Goal: Task Accomplishment & Management: Use online tool/utility

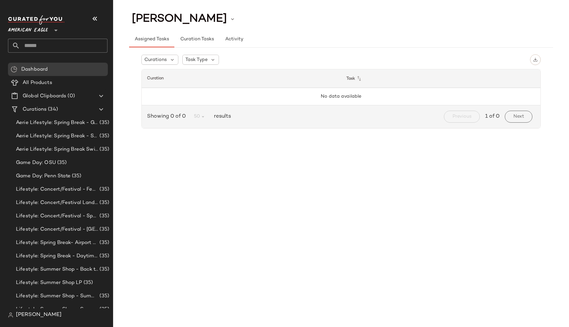
click at [24, 30] on span "American Eagle" at bounding box center [28, 29] width 40 height 12
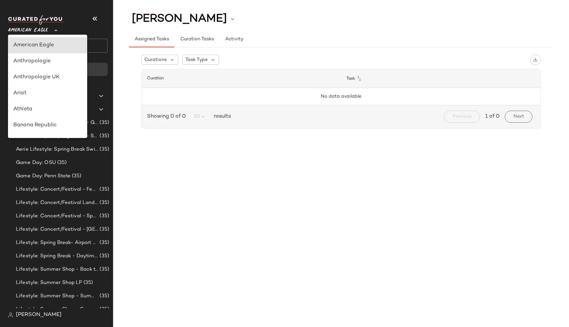
scroll to position [119, 0]
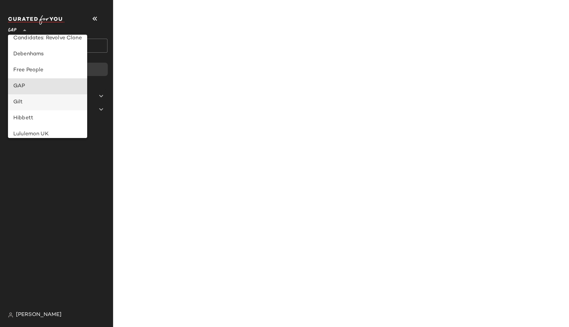
click at [47, 94] on div "Gilt" at bounding box center [47, 102] width 79 height 16
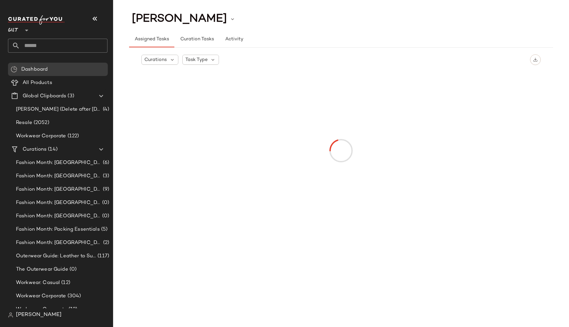
click at [21, 32] on div at bounding box center [25, 26] width 9 height 17
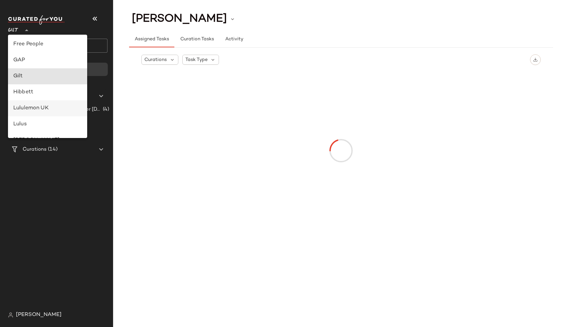
scroll to position [137, 0]
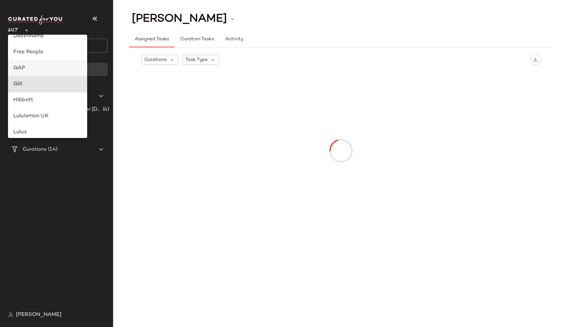
click at [32, 63] on div "GAP" at bounding box center [47, 68] width 79 height 16
type input "**"
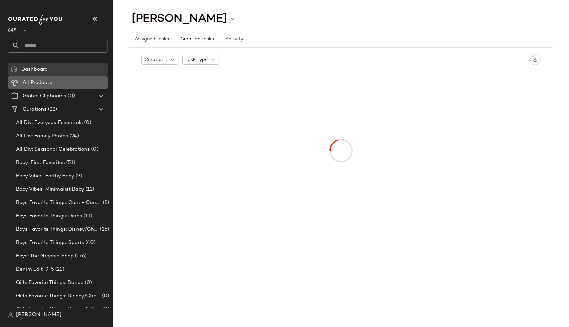
click at [35, 82] on span "All Products" at bounding box center [38, 83] width 30 height 8
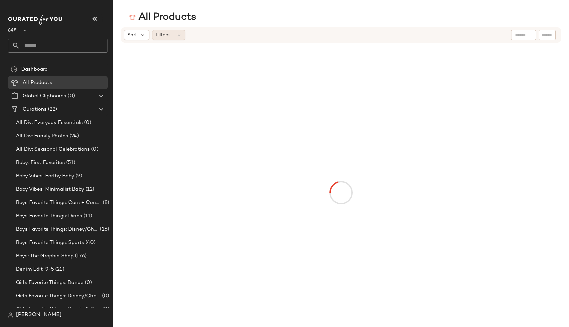
click at [178, 36] on icon at bounding box center [178, 34] width 5 height 5
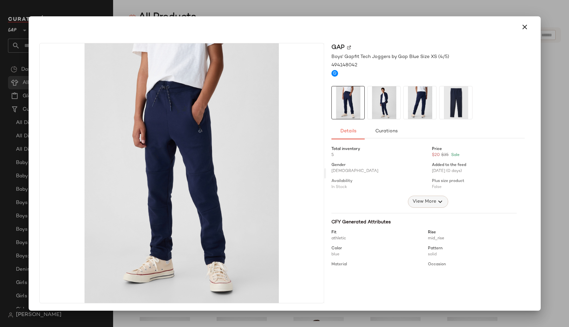
click at [420, 202] on span "View More" at bounding box center [424, 201] width 24 height 8
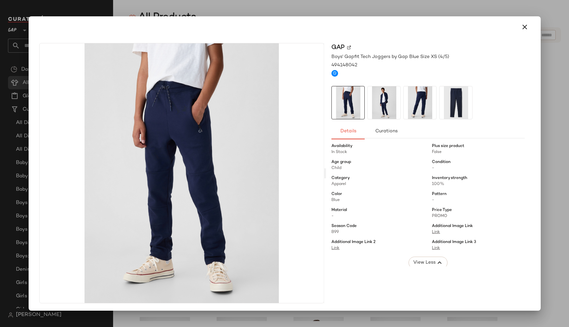
scroll to position [28, 0]
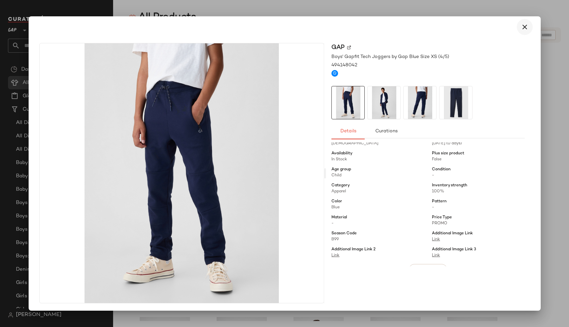
click at [521, 26] on icon "button" at bounding box center [525, 27] width 8 height 8
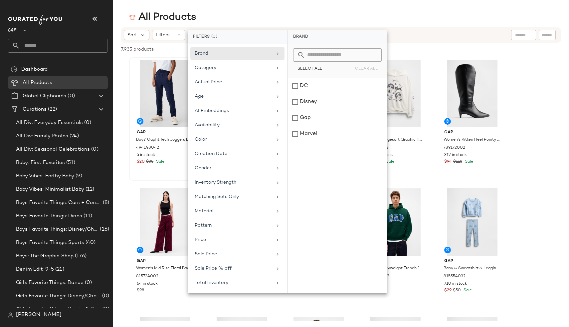
click at [169, 54] on div "7,935 products • 0 selected Deselect All" at bounding box center [341, 50] width 456 height 15
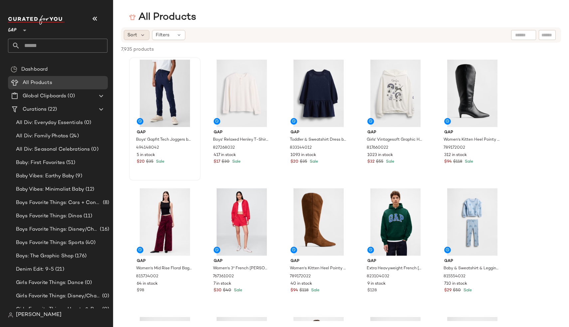
click at [136, 38] on span "Sort" at bounding box center [133, 35] width 10 height 7
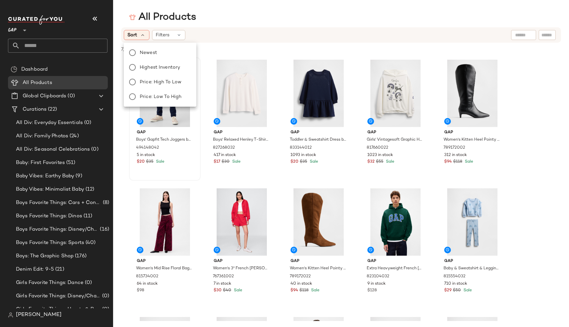
click at [170, 28] on div "Sort Filters" at bounding box center [341, 34] width 440 height 15
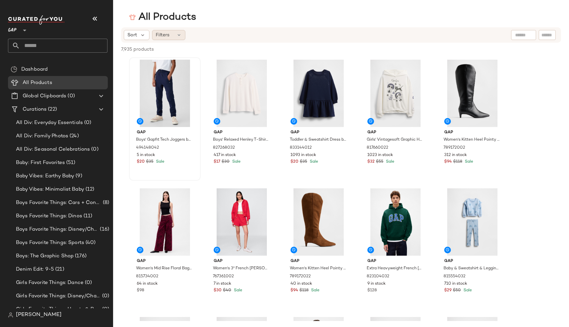
click at [170, 36] on div "Filters" at bounding box center [168, 35] width 33 height 10
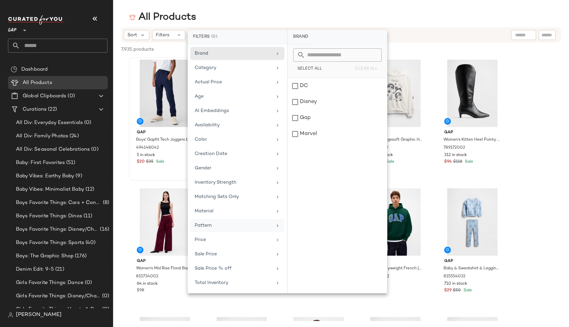
click at [211, 221] on div "Pattern" at bounding box center [237, 225] width 94 height 13
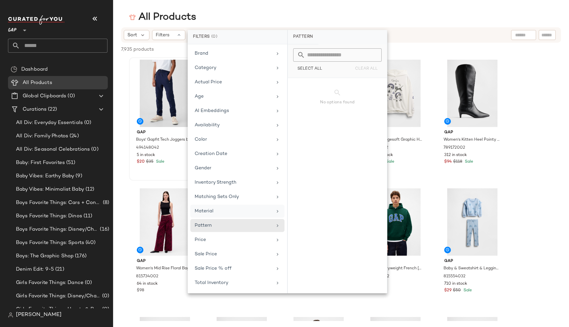
click at [209, 211] on span "Material" at bounding box center [204, 210] width 19 height 5
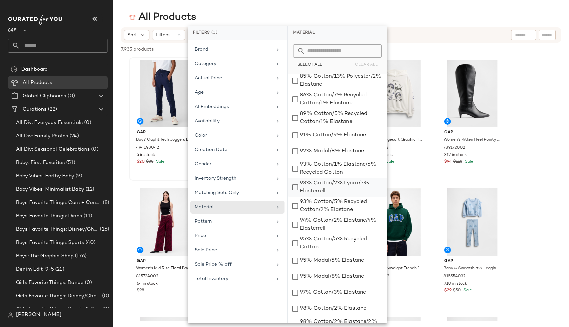
scroll to position [1267, 0]
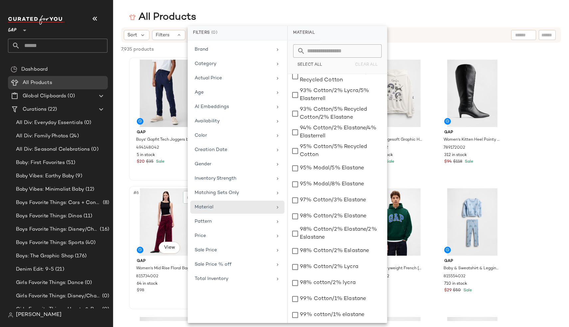
click at [129, 204] on div "#6 View Gap Women's Mid Rise Floral Baggy Jeans by Gap Red Floral Print Size 28…" at bounding box center [165, 247] width 72 height 123
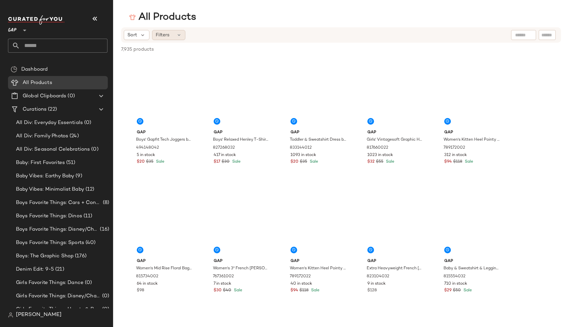
click at [174, 33] on div "Filters" at bounding box center [168, 35] width 33 height 10
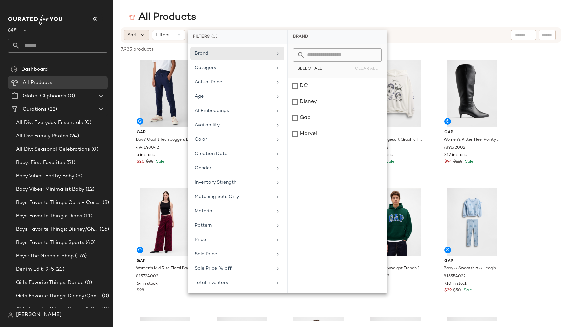
click at [141, 36] on icon at bounding box center [143, 35] width 6 height 6
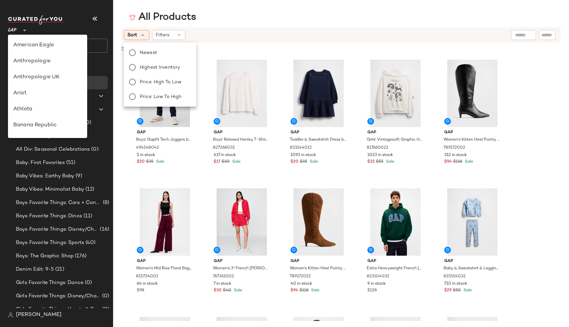
click at [22, 32] on icon at bounding box center [25, 30] width 8 height 8
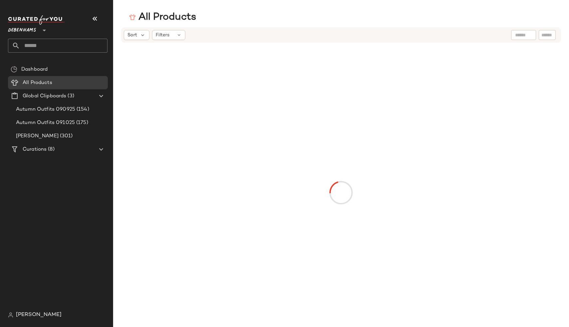
type input "**"
click at [160, 40] on div "Sort Filters" at bounding box center [341, 34] width 440 height 15
click at [169, 37] on span "Filters" at bounding box center [163, 35] width 14 height 7
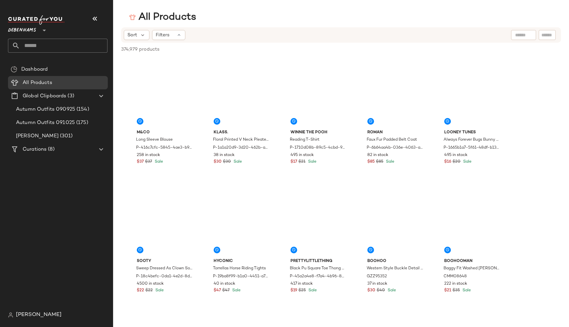
click at [220, 16] on div "All Products" at bounding box center [341, 17] width 456 height 13
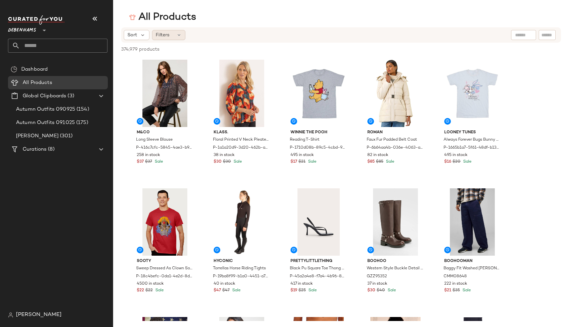
click at [167, 38] on div "Filters" at bounding box center [168, 35] width 33 height 10
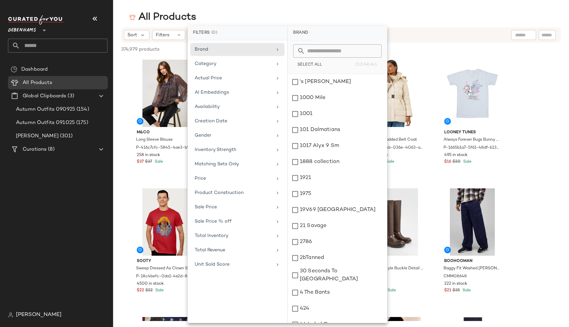
click at [283, 8] on main "All Products Sort Filters 374,979 products • 0 selected Deselect All M&Co Long …" at bounding box center [284, 163] width 569 height 327
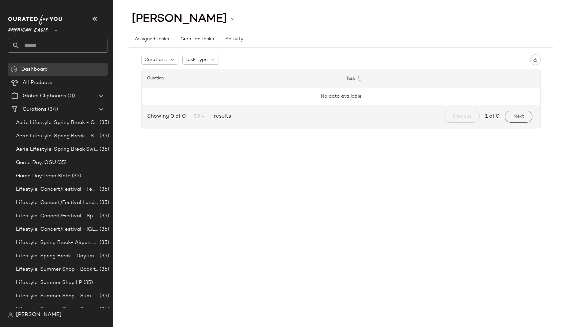
click at [27, 36] on div "American Eagle **" at bounding box center [58, 33] width 100 height 37
click at [37, 32] on span "American Eagle" at bounding box center [28, 29] width 40 height 12
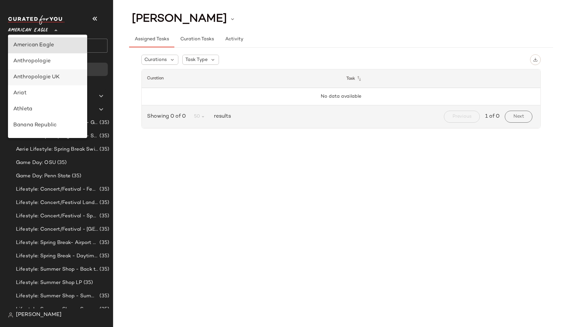
type input "**"
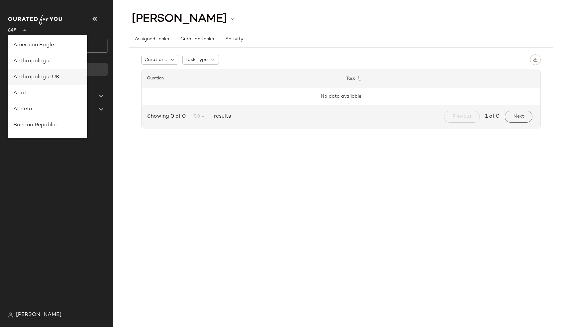
scroll to position [119, 0]
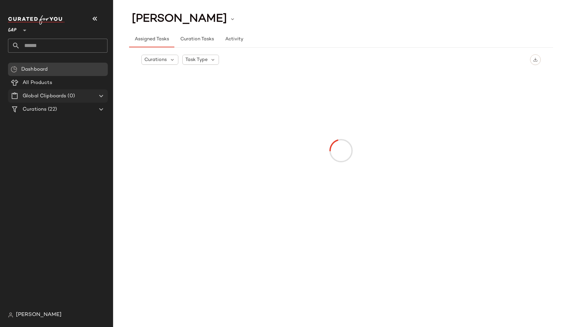
click at [39, 99] on span "Global Clipboards" at bounding box center [45, 96] width 44 height 8
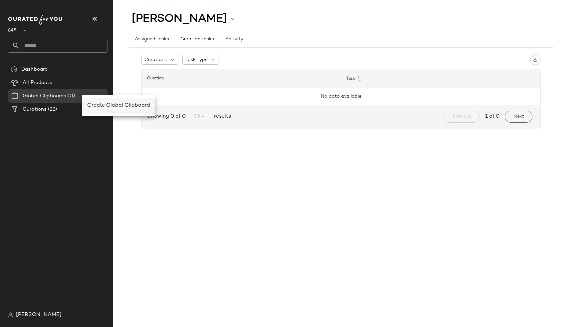
click at [97, 98] on div "Create Global Clipboard" at bounding box center [119, 106] width 74 height 16
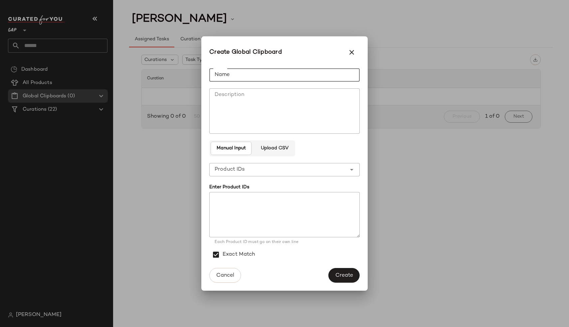
click at [250, 76] on input "Name" at bounding box center [284, 74] width 151 height 13
type input "****"
click at [344, 274] on span "Create" at bounding box center [344, 275] width 18 height 6
click at [38, 83] on div at bounding box center [284, 163] width 569 height 327
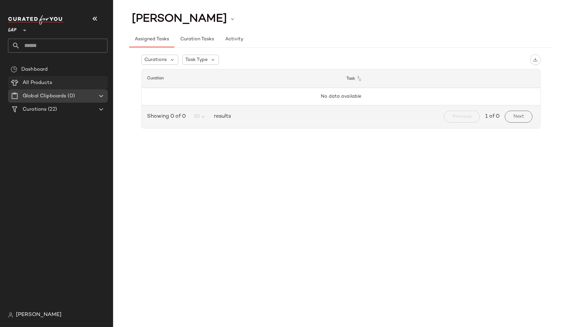
click at [45, 83] on span "All Products" at bounding box center [38, 83] width 30 height 8
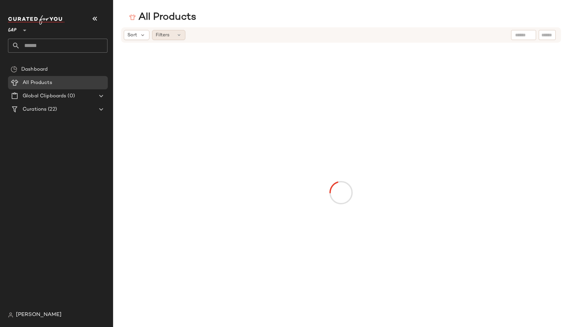
click at [170, 39] on div "Filters" at bounding box center [168, 35] width 33 height 10
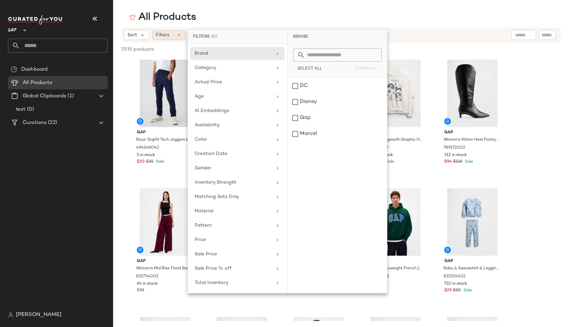
click at [170, 38] on div "Filters" at bounding box center [168, 35] width 33 height 10
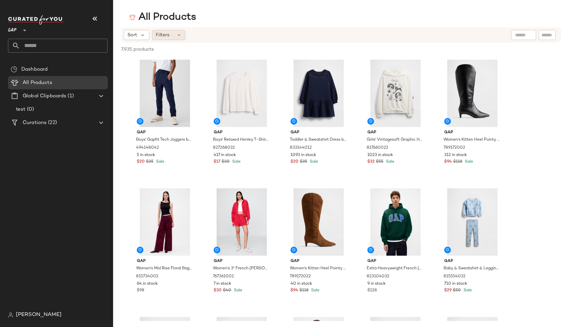
click at [170, 38] on div "Filters" at bounding box center [168, 35] width 33 height 10
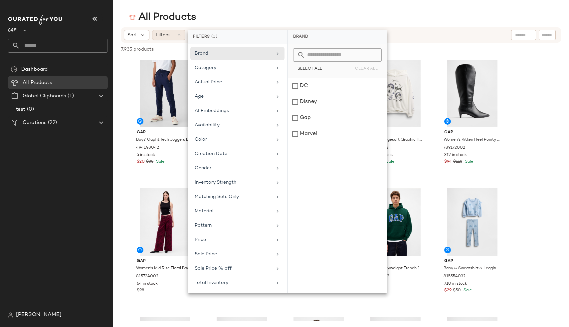
click at [170, 38] on div "Filters" at bounding box center [168, 35] width 33 height 10
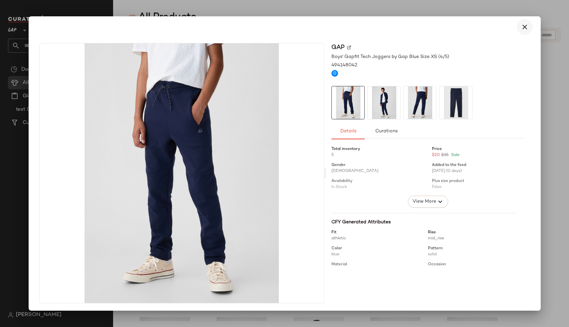
click at [518, 31] on button "button" at bounding box center [525, 27] width 16 height 16
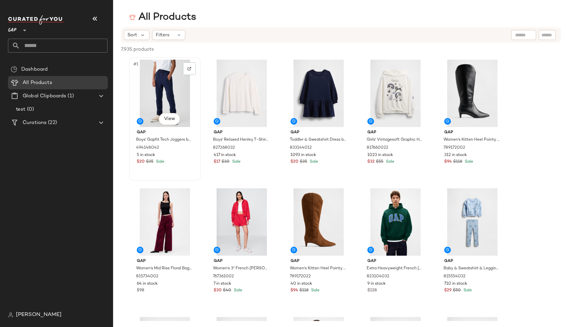
click at [165, 85] on div "#1 View" at bounding box center [165, 93] width 67 height 67
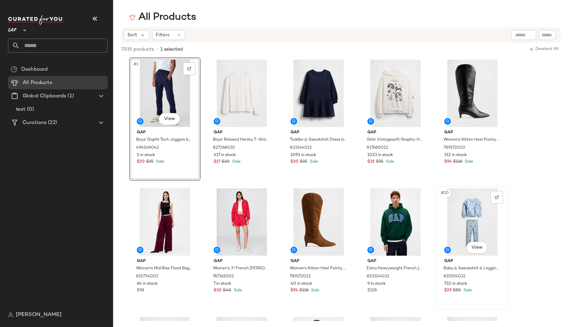
click at [479, 228] on div "#10 View" at bounding box center [472, 221] width 67 height 67
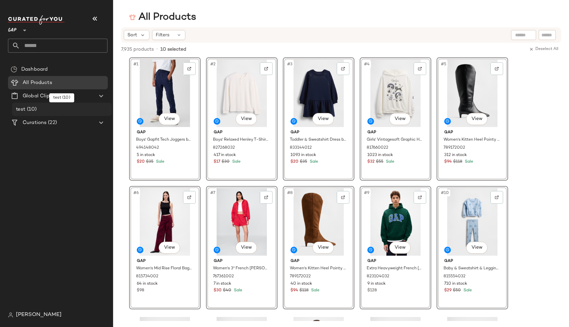
click at [69, 106] on div "test (10)" at bounding box center [61, 110] width 95 height 8
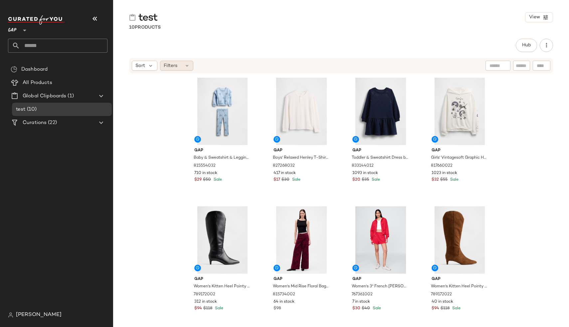
click at [191, 61] on div "Filters" at bounding box center [176, 66] width 33 height 10
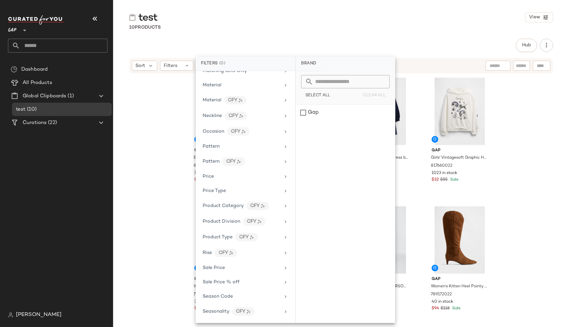
scroll to position [337, 0]
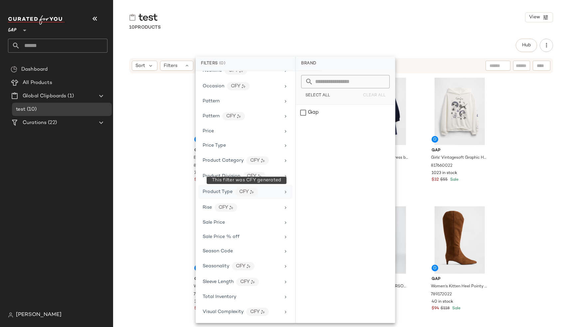
click at [249, 191] on div "CFY" at bounding box center [246, 191] width 23 height 8
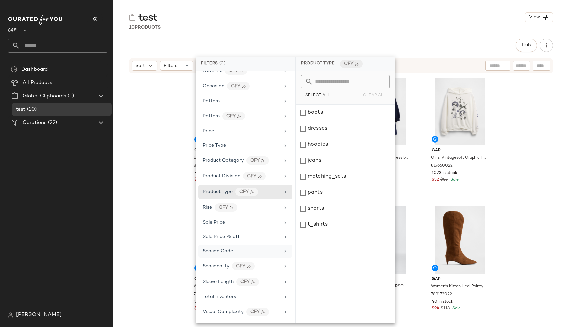
click at [230, 253] on span "Season Code" at bounding box center [218, 250] width 30 height 5
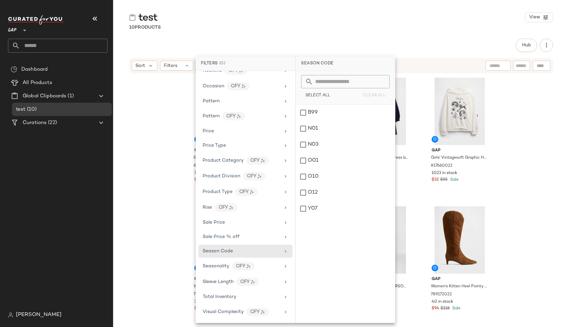
click at [124, 117] on div "Gap Baby & Sweatshirt & Leggings Set by Gap Blue Size 6-12 M 815554032 710 in s…" at bounding box center [341, 199] width 456 height 251
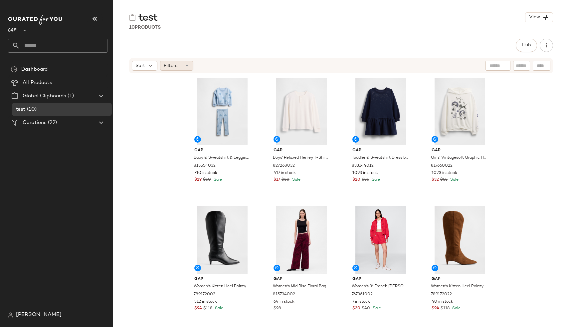
click at [166, 69] on span "Filters" at bounding box center [171, 65] width 14 height 7
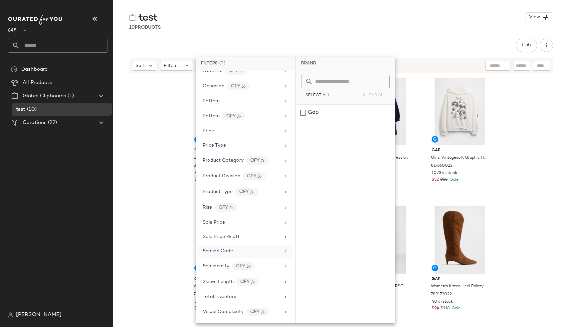
click at [225, 251] on span "Season Code" at bounding box center [218, 250] width 30 height 5
click at [29, 84] on span "All Products" at bounding box center [38, 83] width 30 height 8
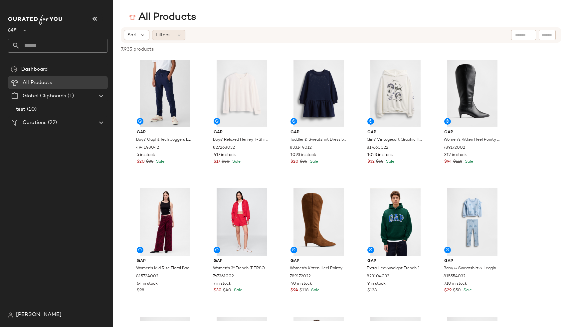
click at [177, 33] on icon at bounding box center [178, 34] width 5 height 5
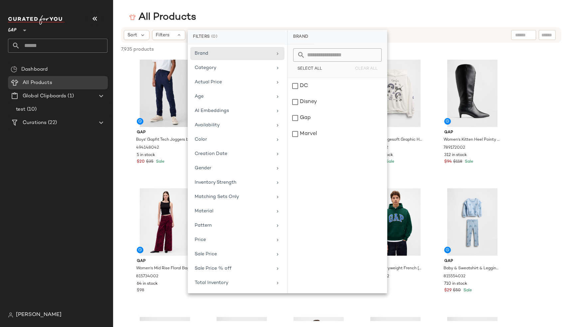
click at [16, 23] on span "GAP" at bounding box center [12, 29] width 9 height 12
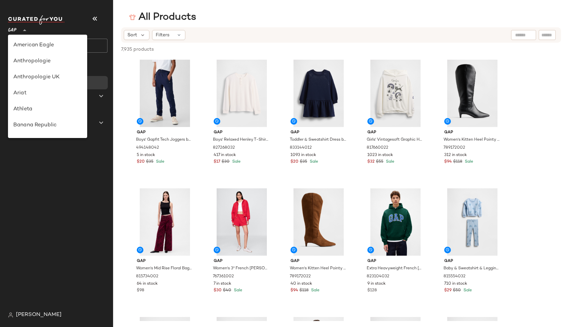
click at [19, 29] on div at bounding box center [23, 26] width 9 height 17
type input "**"
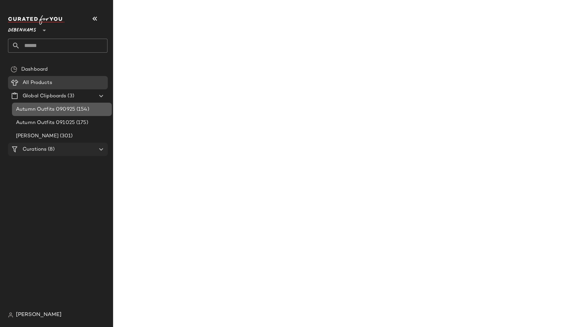
click at [40, 112] on span "Autumn Outfits 090925" at bounding box center [45, 110] width 59 height 8
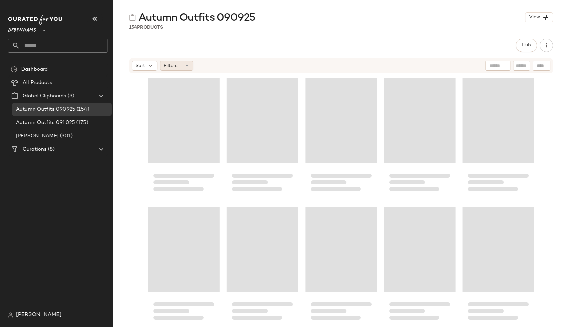
click at [169, 67] on span "Filters" at bounding box center [171, 65] width 14 height 7
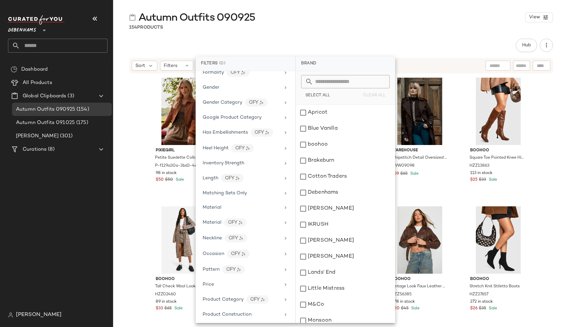
scroll to position [366, 0]
click at [78, 84] on div "All Products" at bounding box center [63, 83] width 85 height 8
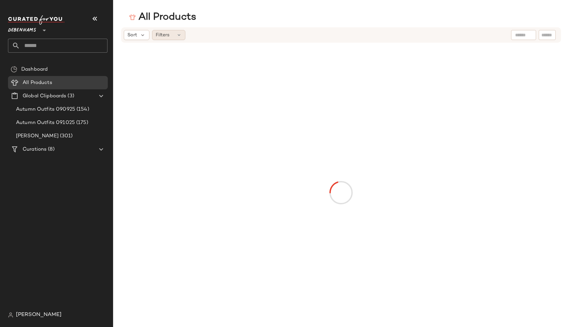
click at [177, 38] on div "Filters" at bounding box center [168, 35] width 33 height 10
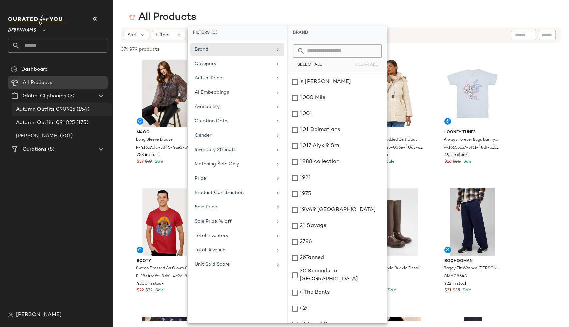
click at [60, 106] on span "Autumn Outfits 090925" at bounding box center [45, 110] width 59 height 8
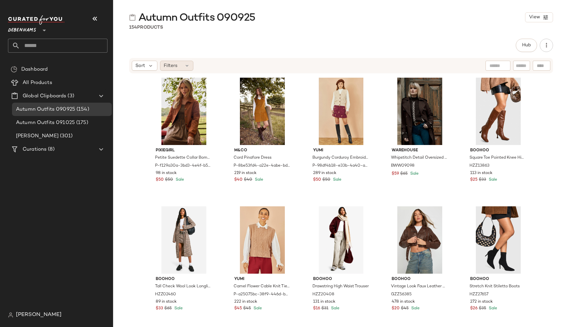
click at [180, 65] on div "Filters" at bounding box center [176, 66] width 33 height 10
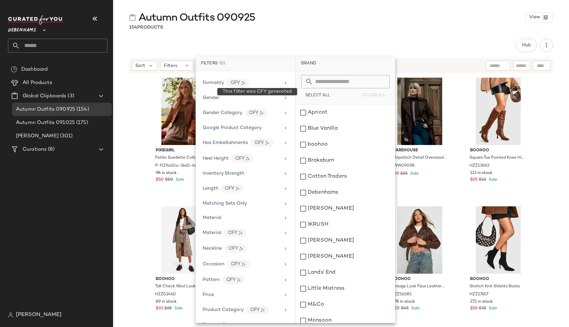
scroll to position [366, 0]
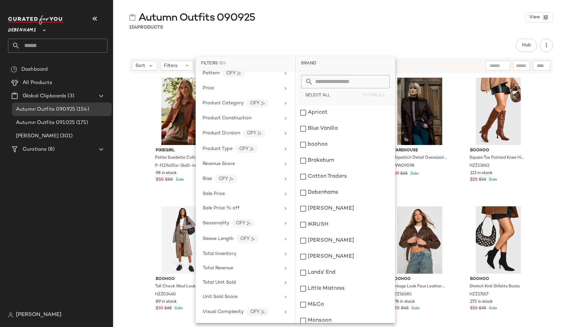
click at [140, 163] on div "PixieGirl Petite Suedette Collar Bomber Jacket P-f129a30a-3bd3-4e4f-b561-640783…" at bounding box center [341, 199] width 456 height 251
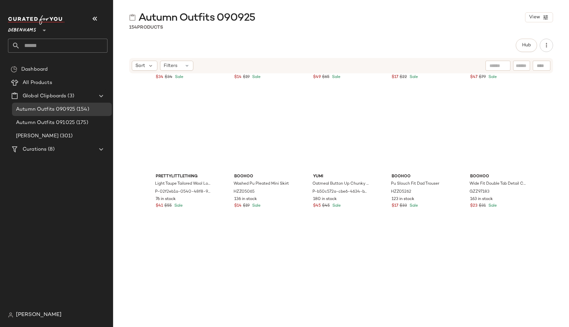
scroll to position [728, 0]
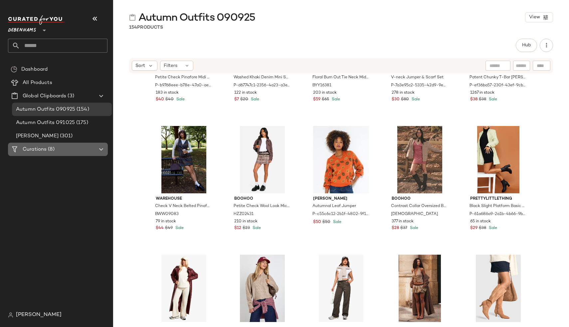
click at [44, 148] on span "Curations" at bounding box center [35, 150] width 24 height 8
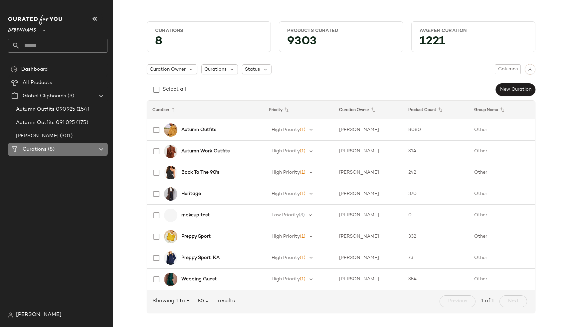
click at [83, 152] on div "Curations (8)" at bounding box center [58, 150] width 75 height 8
click at [81, 167] on div "Dashboard All Products Global Clipboards (3) Autumn Outfits 090925 (154) Autumn…" at bounding box center [60, 185] width 105 height 245
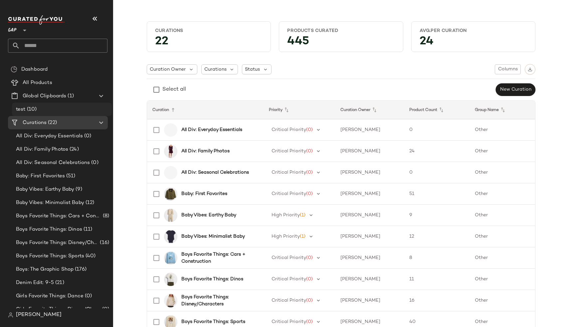
click at [56, 112] on div "test (10)" at bounding box center [61, 110] width 95 height 8
click at [67, 110] on div "test (10)" at bounding box center [61, 110] width 95 height 8
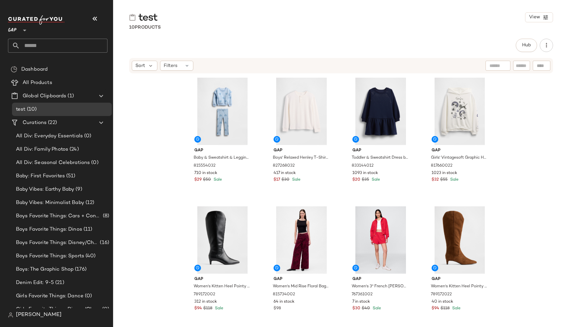
click at [166, 72] on div "Sort Filters" at bounding box center [341, 65] width 424 height 15
click at [166, 66] on span "Filters" at bounding box center [171, 65] width 14 height 7
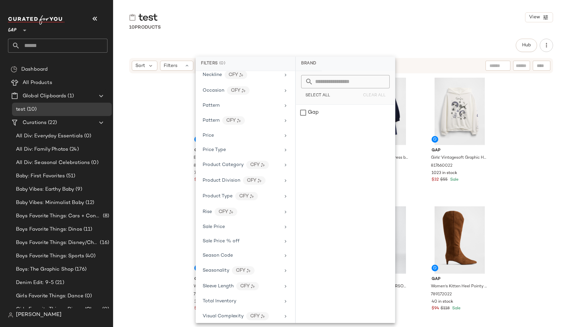
scroll to position [337, 0]
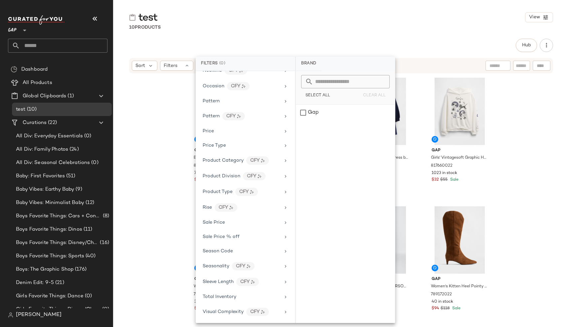
click at [162, 255] on div "Gap Baby & Sweatshirt & Leggings Set by Gap Blue Size 6-12 M 815554032 710 in s…" at bounding box center [341, 199] width 456 height 251
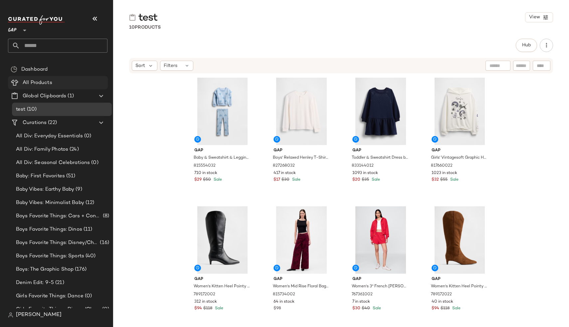
click at [83, 85] on div "All Products" at bounding box center [63, 83] width 85 height 8
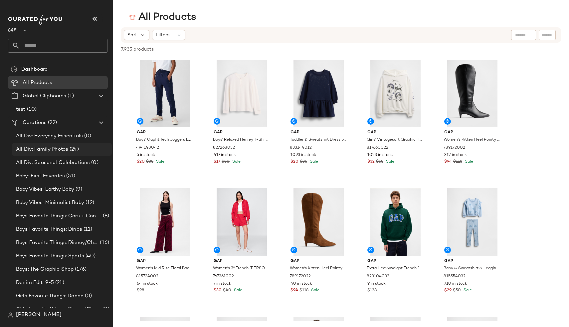
click at [58, 143] on div "All Div: Family Photos (24)" at bounding box center [62, 149] width 100 height 13
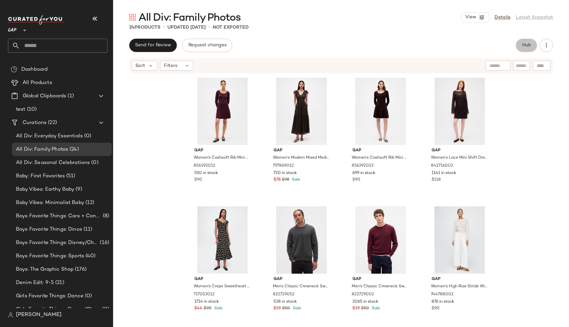
click at [523, 44] on span "Hub" at bounding box center [526, 45] width 9 height 5
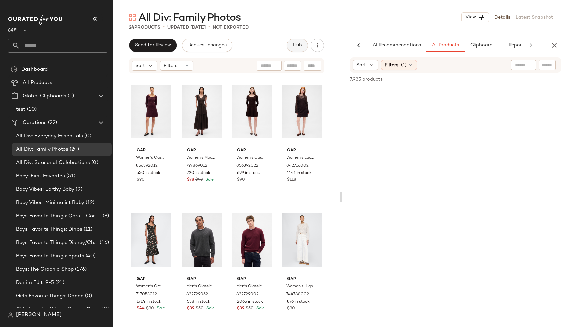
scroll to position [0, 14]
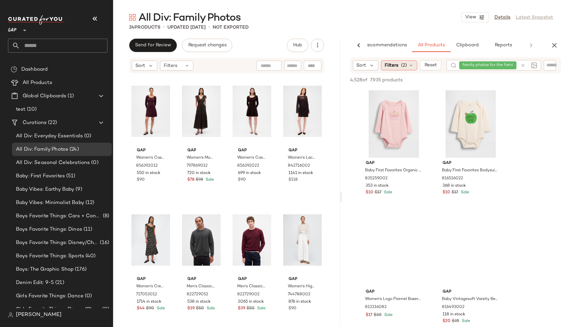
click at [398, 67] on span "Filters" at bounding box center [392, 65] width 14 height 7
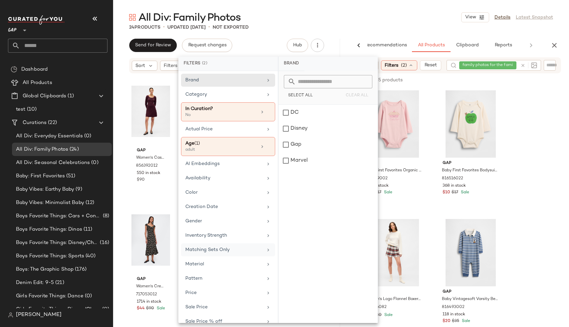
scroll to position [23, 0]
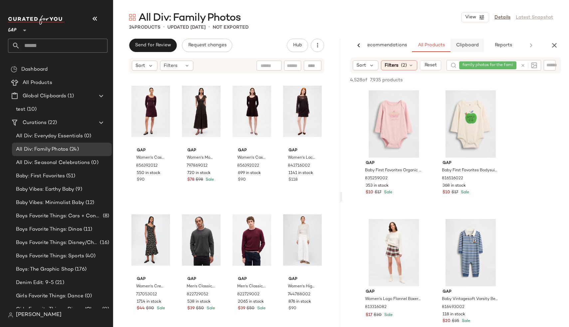
click at [470, 46] on span "Clipboard" at bounding box center [467, 45] width 23 height 5
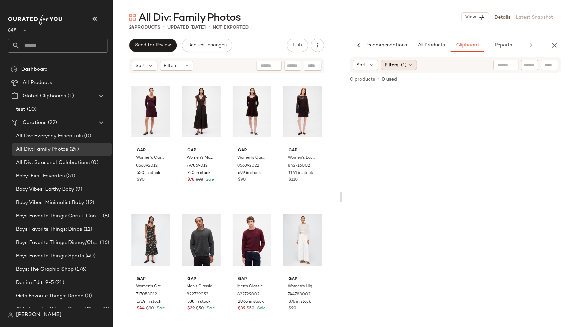
click at [397, 64] on span "Filters" at bounding box center [392, 65] width 14 height 7
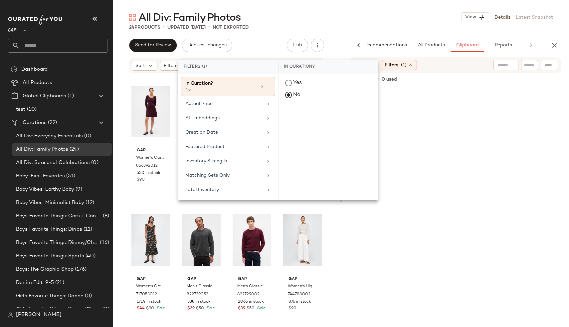
click at [397, 64] on span "Filters" at bounding box center [392, 65] width 14 height 7
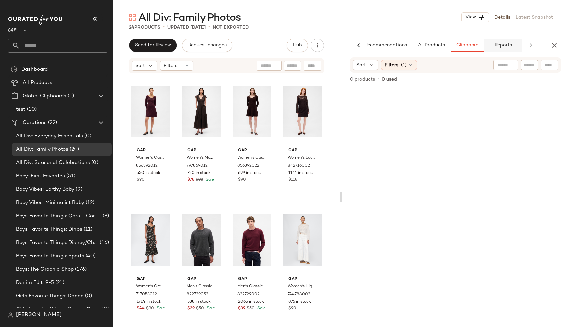
click at [510, 42] on button "Reports" at bounding box center [503, 45] width 39 height 13
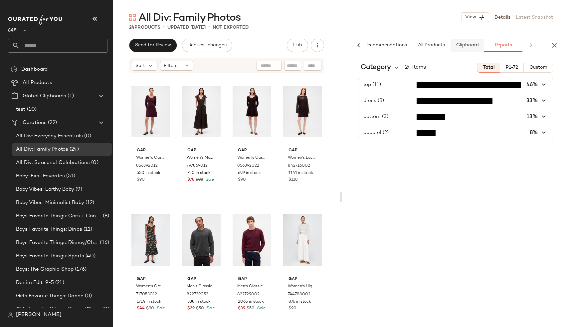
click at [469, 43] on span "Clipboard" at bounding box center [467, 45] width 23 height 5
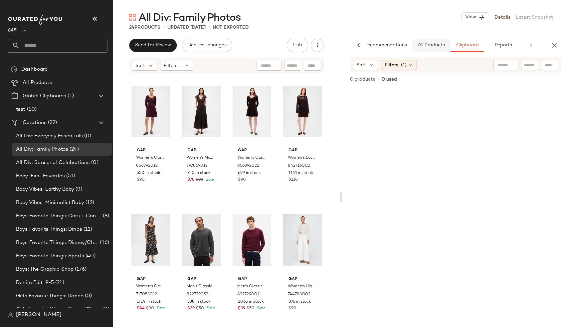
click at [432, 43] on span "All Products" at bounding box center [431, 45] width 27 height 5
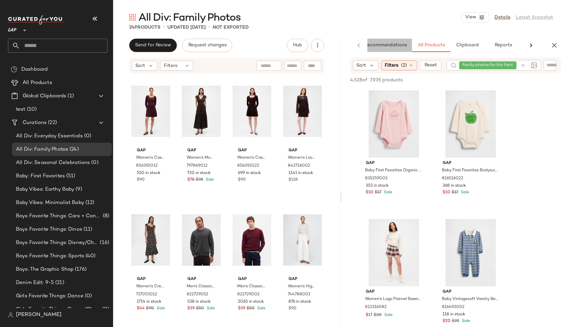
scroll to position [0, 0]
click at [397, 43] on span "AI Recommendations" at bounding box center [397, 45] width 49 height 5
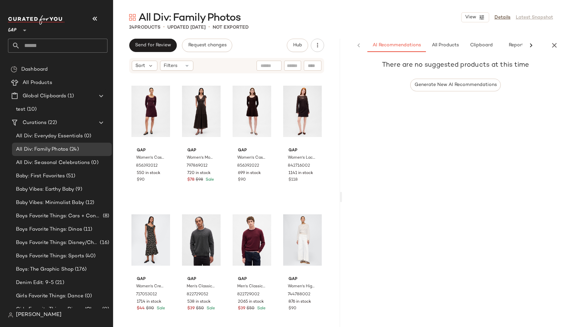
click at [353, 46] on div "AI Recommendations All Products Clipboard Reports" at bounding box center [445, 45] width 206 height 13
click at [553, 44] on icon "button" at bounding box center [555, 45] width 8 height 8
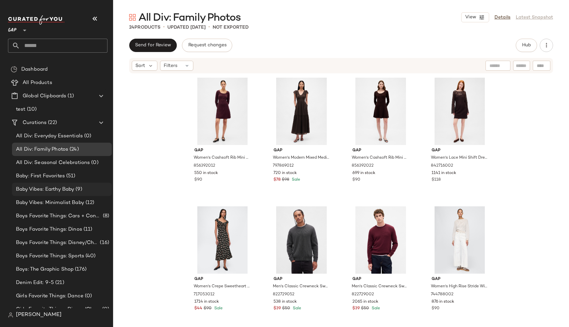
click at [77, 188] on span "(9)" at bounding box center [78, 189] width 8 height 8
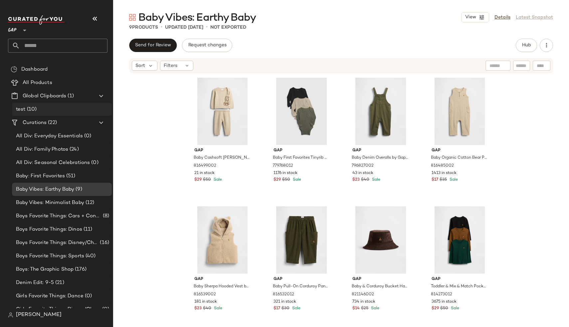
click at [67, 109] on div "test (10)" at bounding box center [61, 110] width 95 height 8
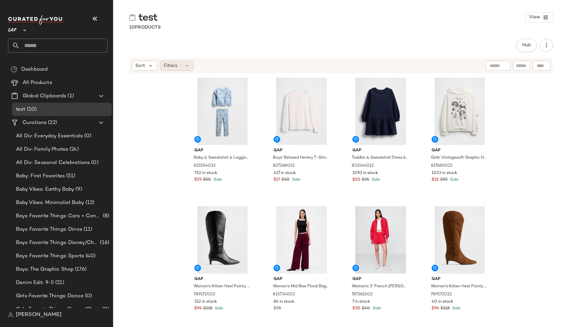
click at [181, 70] on div "Filters" at bounding box center [176, 66] width 33 height 10
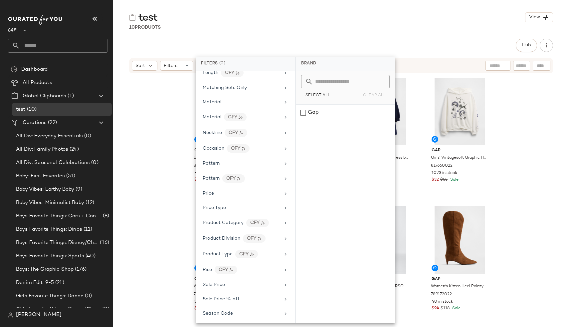
scroll to position [337, 0]
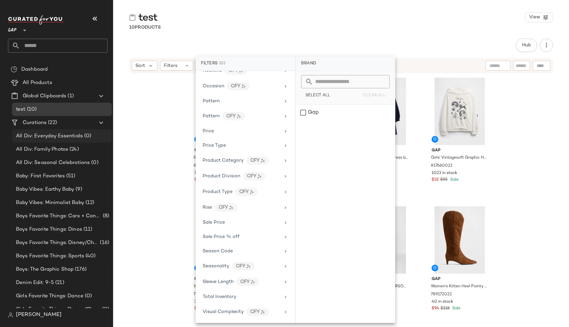
click at [51, 137] on span "All Div: Everyday Essentials" at bounding box center [49, 136] width 67 height 8
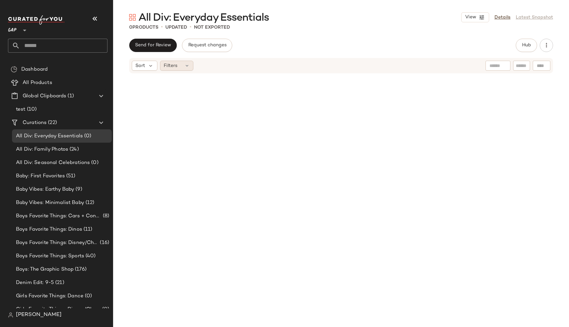
click at [169, 67] on span "Filters" at bounding box center [171, 65] width 14 height 7
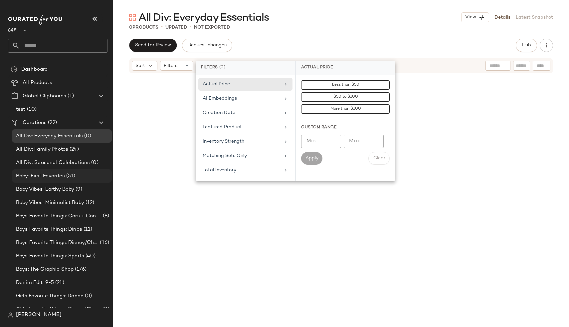
click at [108, 179] on div "Baby: First Favorites (51)" at bounding box center [62, 175] width 100 height 13
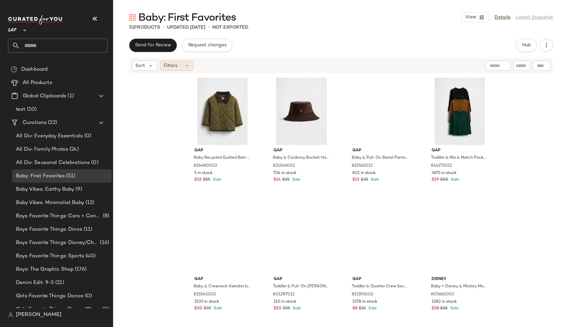
click at [180, 63] on div "Filters" at bounding box center [176, 66] width 33 height 10
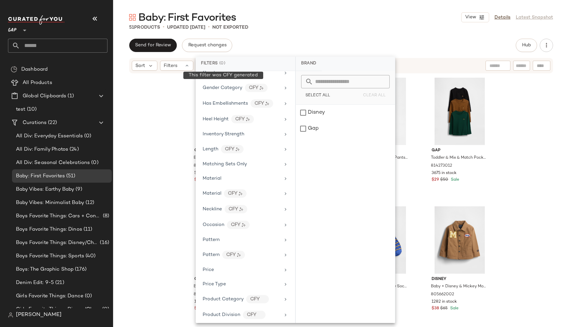
scroll to position [337, 0]
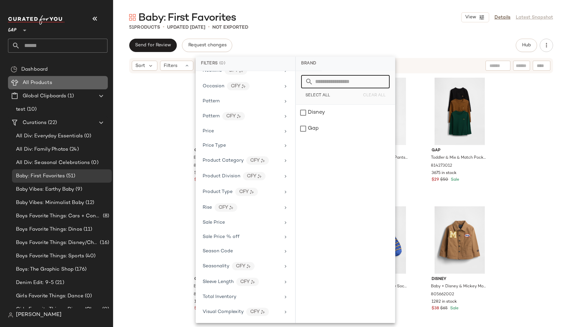
click at [32, 79] on span "All Products" at bounding box center [38, 83] width 30 height 8
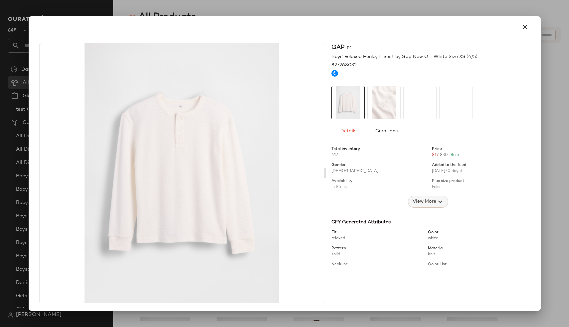
click at [418, 200] on span "View More" at bounding box center [424, 201] width 24 height 8
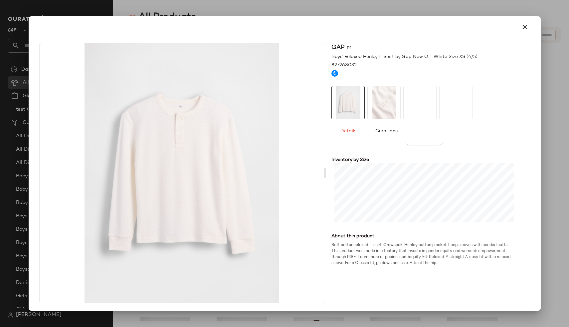
scroll to position [114, 0]
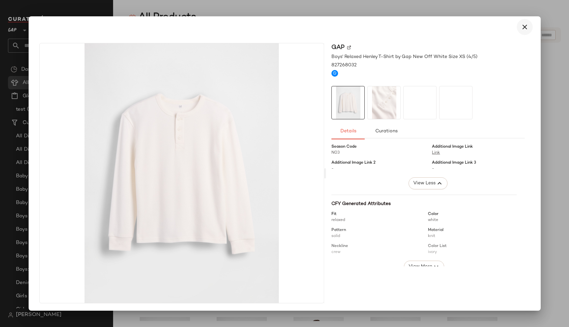
click at [524, 25] on icon "button" at bounding box center [525, 27] width 8 height 8
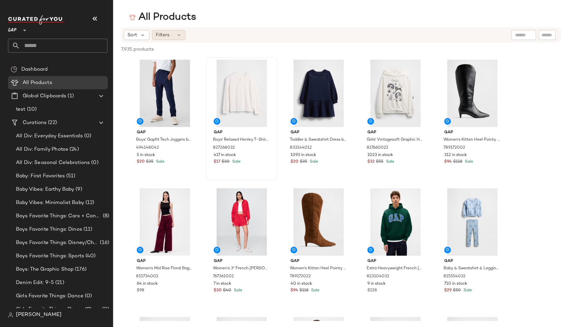
click at [170, 36] on div "Filters" at bounding box center [168, 35] width 33 height 10
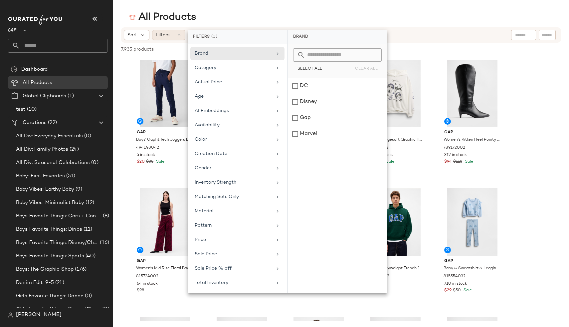
click at [170, 36] on div "Filters" at bounding box center [168, 35] width 33 height 10
